Goal: Information Seeking & Learning: Learn about a topic

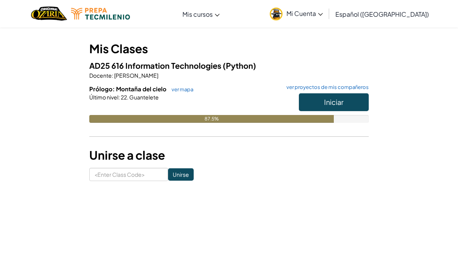
scroll to position [63, 0]
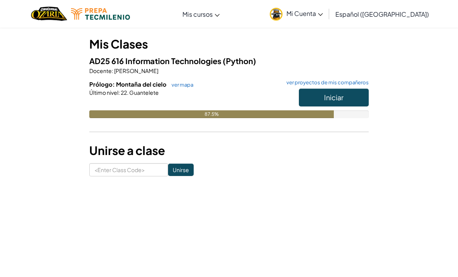
click at [173, 84] on link "ver mapa" at bounding box center [181, 84] width 26 height 6
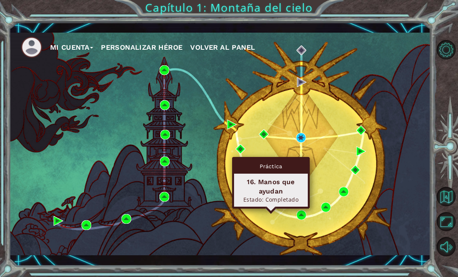
click at [274, 210] on img at bounding box center [271, 205] width 10 height 10
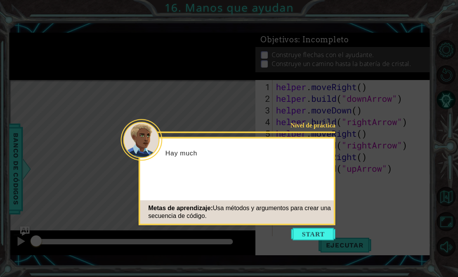
click at [305, 225] on div "Nivel de práctica Hay much Metas de aprendizaje: Usa métodos y argumentos para …" at bounding box center [236, 181] width 197 height 88
click at [310, 237] on button "Start" at bounding box center [313, 234] width 44 height 12
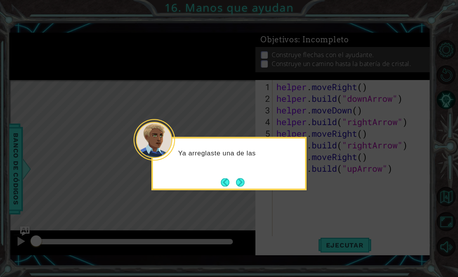
click at [244, 178] on button "Next" at bounding box center [240, 182] width 9 height 9
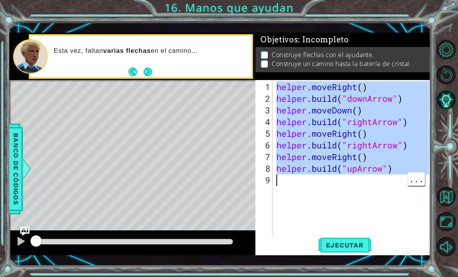
click at [407, 157] on div "helper . moveRight ( ) helper . build ( "downArrow" ) helper . moveDown ( ) hel…" at bounding box center [354, 174] width 158 height 186
click at [408, 177] on div "helper . moveRight ( ) helper . build ( "downArrow" ) helper . moveDown ( ) hel…" at bounding box center [354, 174] width 158 height 186
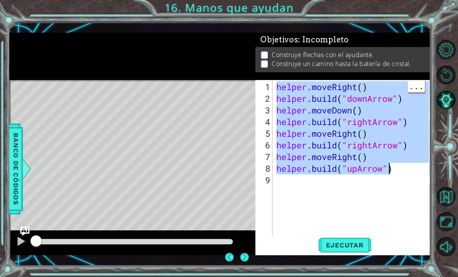
type textarea "[DOMAIN_NAME]("upArrow")"
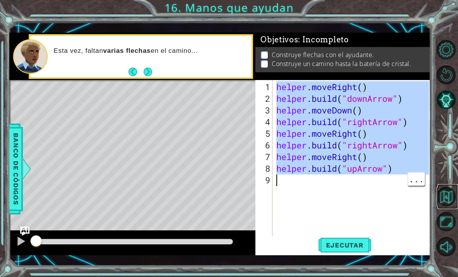
click at [444, 206] on button "Volver al mapa" at bounding box center [445, 196] width 19 height 19
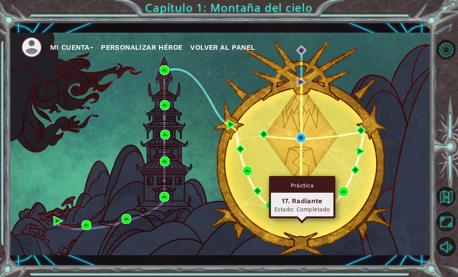
click at [306, 220] on img at bounding box center [301, 215] width 10 height 10
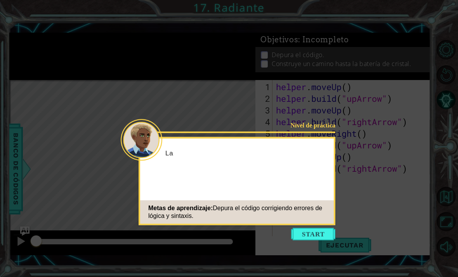
click at [326, 225] on div "Nivel de práctica La Metas de aprendizaje: Depura el código corrigiendo errores…" at bounding box center [236, 181] width 197 height 88
click at [328, 232] on button "Start" at bounding box center [313, 234] width 44 height 12
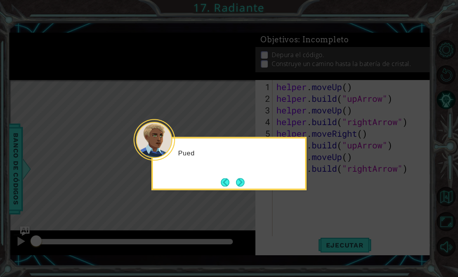
click at [244, 185] on button "Next" at bounding box center [240, 182] width 9 height 9
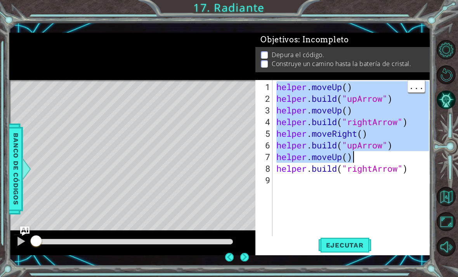
type textarea "[DOMAIN_NAME]("rightArrow")"
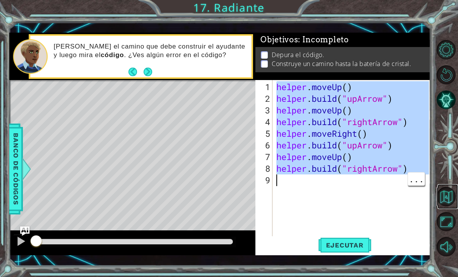
click at [453, 206] on button "Volver al mapa" at bounding box center [445, 196] width 19 height 19
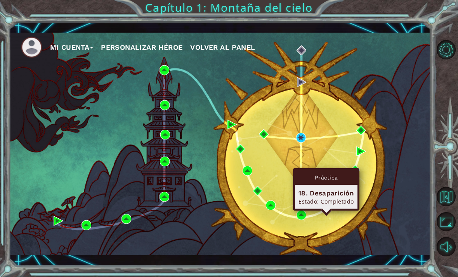
click at [327, 212] on img at bounding box center [326, 207] width 10 height 10
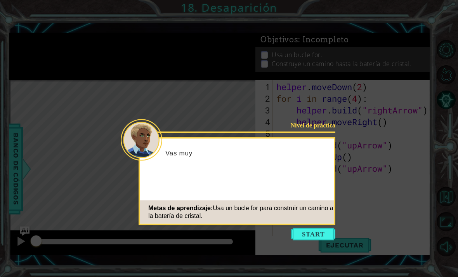
click at [324, 233] on button "Start" at bounding box center [313, 234] width 44 height 12
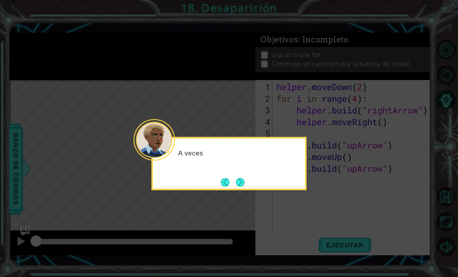
click at [244, 180] on button "Next" at bounding box center [240, 182] width 9 height 9
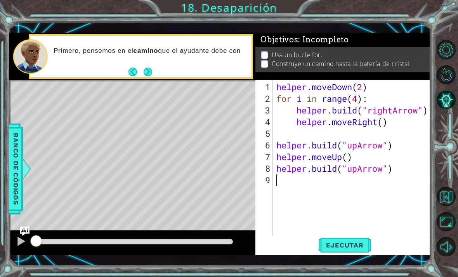
click at [275, 100] on div "helper . moveDown ( 2 ) for i in range ( 4 ) : helper . build ( "rightArrow" ) …" at bounding box center [354, 174] width 158 height 186
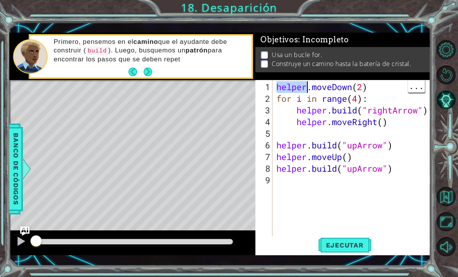
click at [276, 101] on div "helper . moveDown ( 2 ) for i in range ( 4 ) : helper . build ( "rightArrow" ) …" at bounding box center [354, 174] width 158 height 186
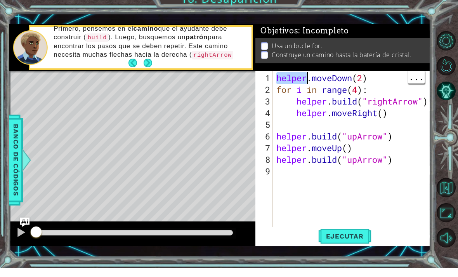
click at [285, 81] on div "helper . moveDown ( 2 ) for i in range ( 4 ) : helper . build ( "rightArrow" ) …" at bounding box center [354, 174] width 158 height 186
click at [280, 81] on div "helper . moveDown ( 2 ) for i in range ( 4 ) : helper . build ( "rightArrow" ) …" at bounding box center [354, 174] width 158 height 186
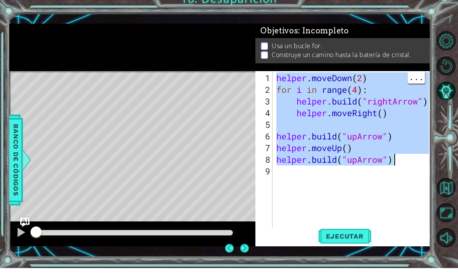
type textarea "[DOMAIN_NAME]("upArrow")"
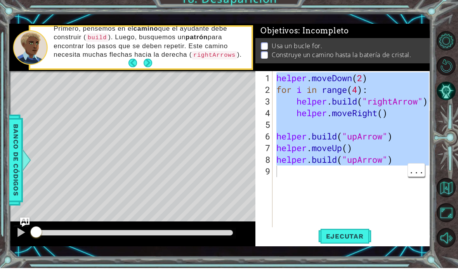
scroll to position [9, 0]
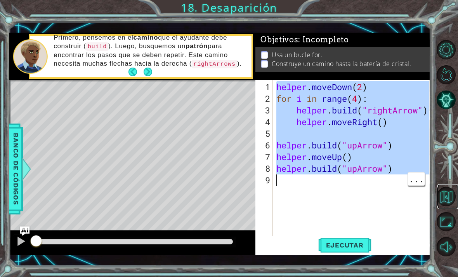
click at [449, 206] on button "Volver al mapa" at bounding box center [445, 196] width 19 height 19
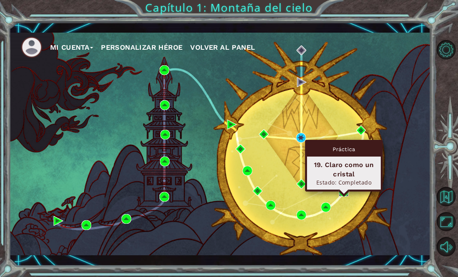
click at [348, 187] on img at bounding box center [344, 192] width 10 height 10
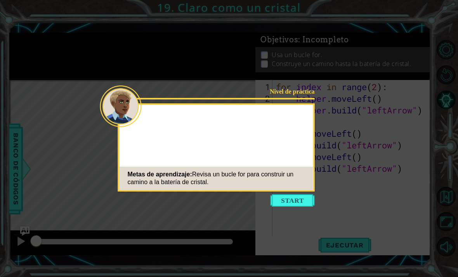
scroll to position [9, 0]
click at [295, 204] on icon at bounding box center [229, 138] width 458 height 277
click at [297, 194] on button "Start" at bounding box center [292, 200] width 44 height 12
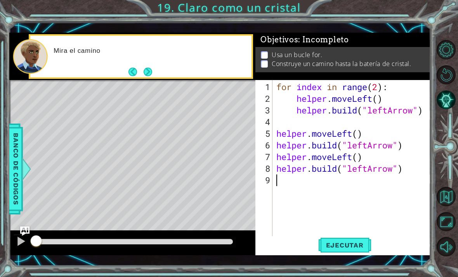
click at [135, 74] on button "Back" at bounding box center [135, 71] width 15 height 9
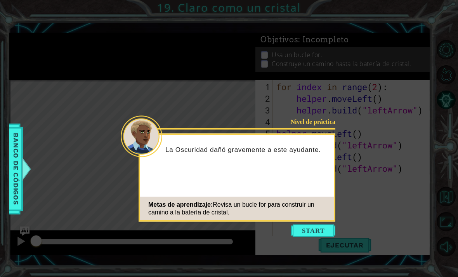
click at [154, 79] on icon at bounding box center [229, 138] width 458 height 277
click at [301, 224] on button "Start" at bounding box center [313, 230] width 44 height 12
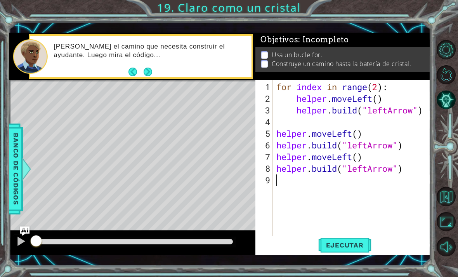
click at [148, 74] on button "Next" at bounding box center [148, 71] width 9 height 9
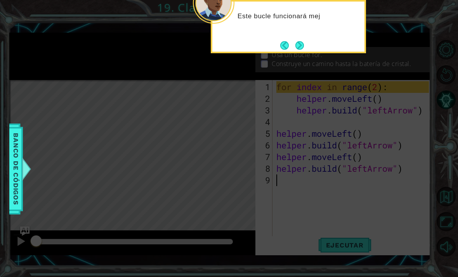
click at [299, 41] on button "Next" at bounding box center [299, 45] width 9 height 9
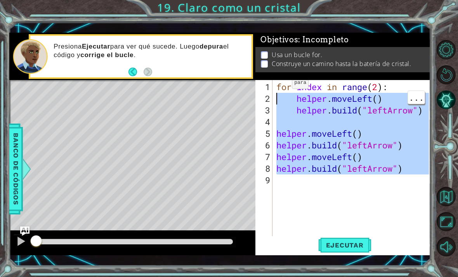
type textarea "for index in range(2): helper.moveLeft()"
